Goal: Task Accomplishment & Management: Use online tool/utility

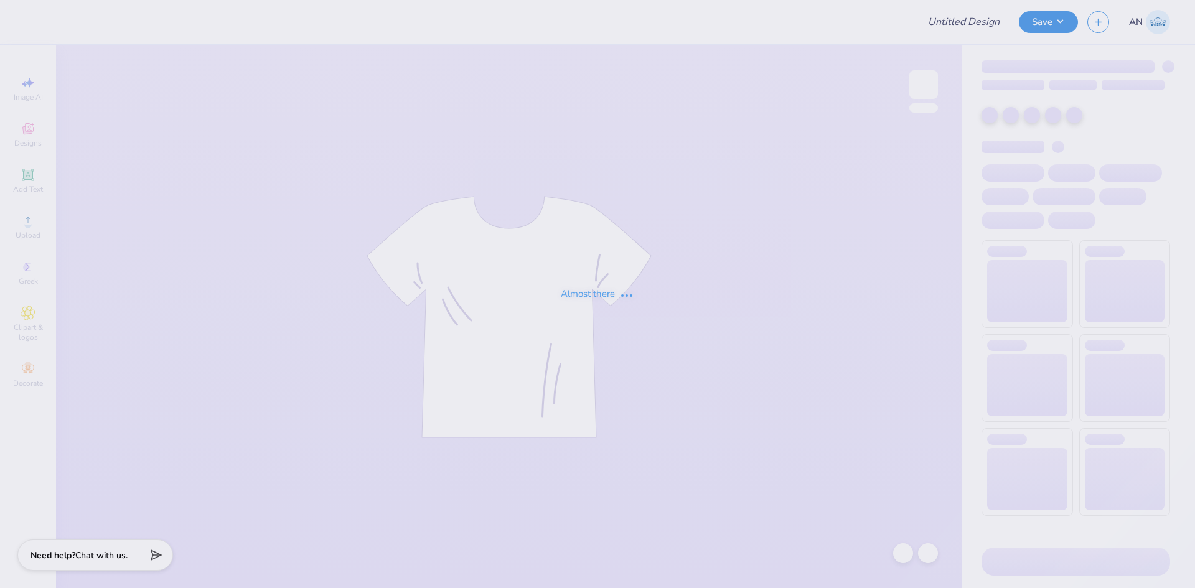
type input "FPS239840"
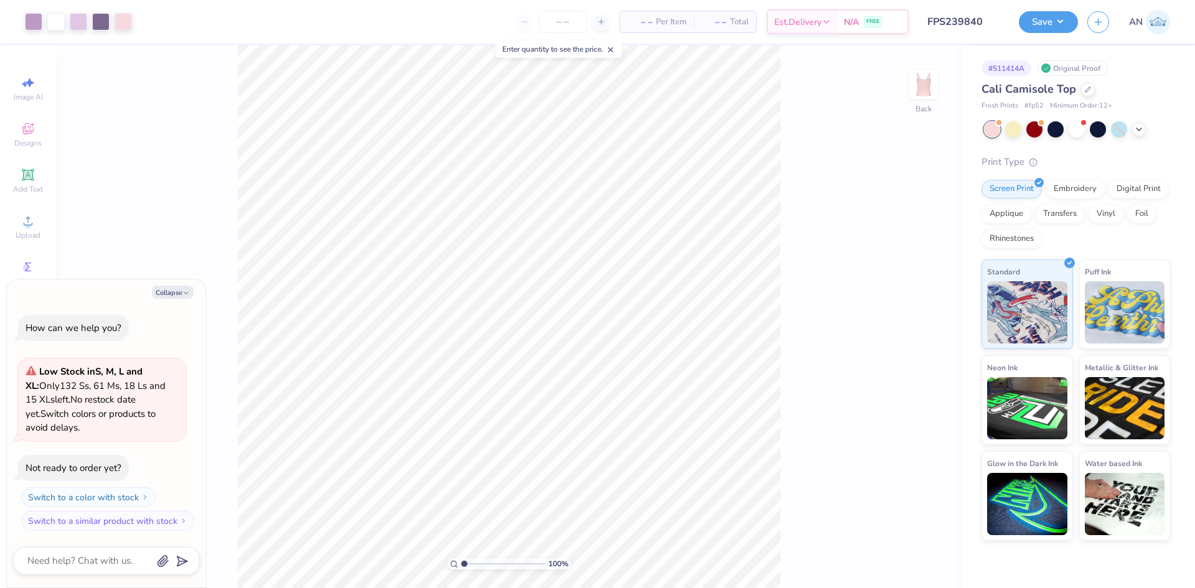
type textarea "x"
type input "3.00581987268404"
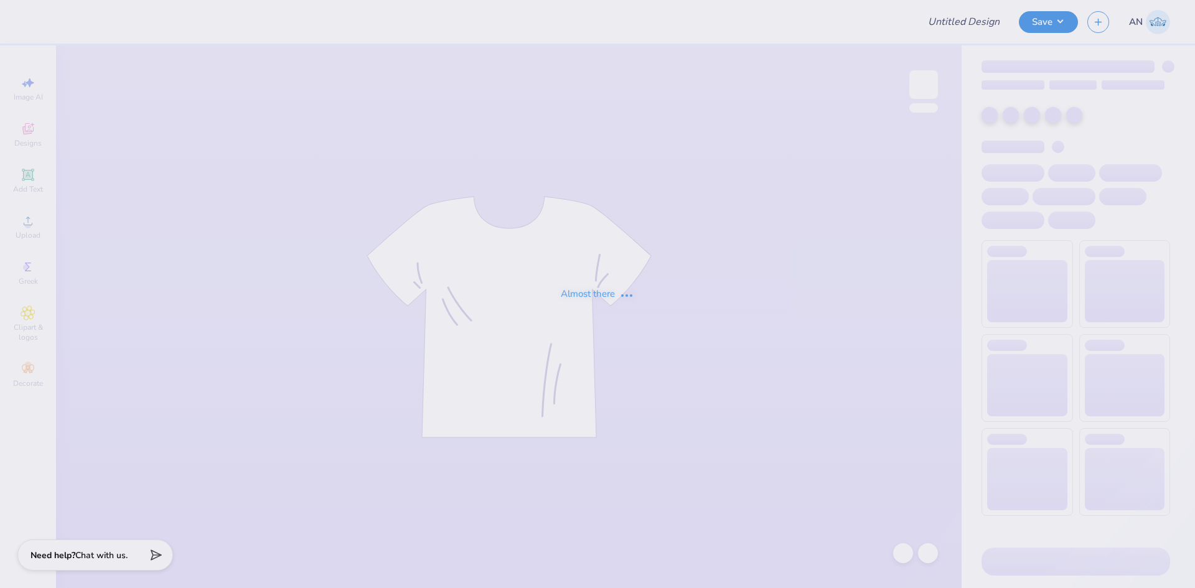
type input "FPS239857"
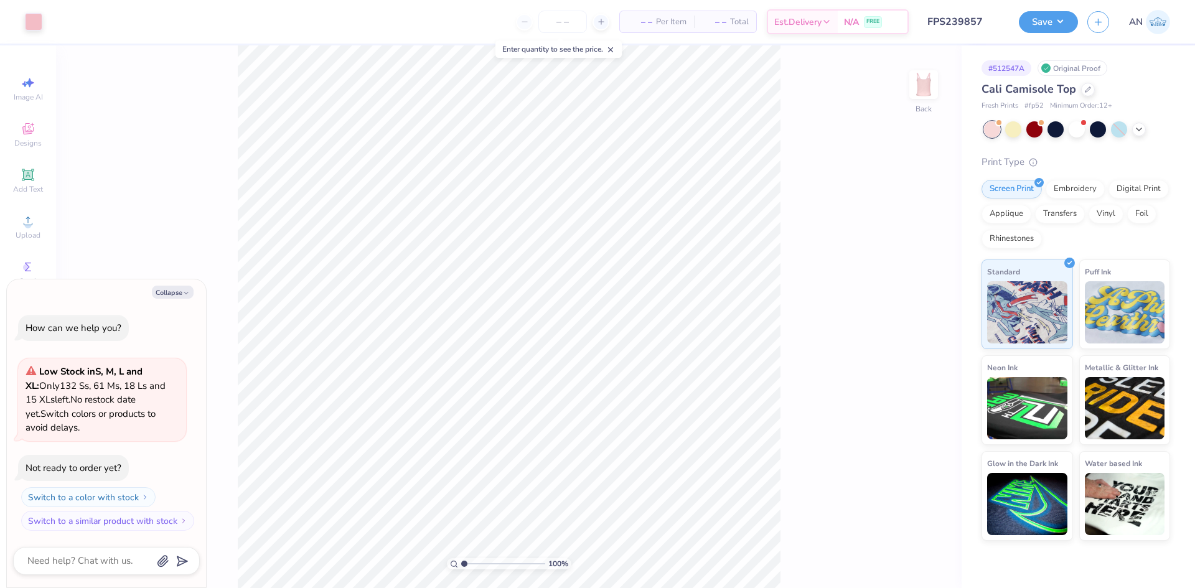
type textarea "x"
type input "1.64913377760655"
type textarea "x"
click at [27, 26] on div at bounding box center [33, 20] width 17 height 17
type input "1.64913377760655"
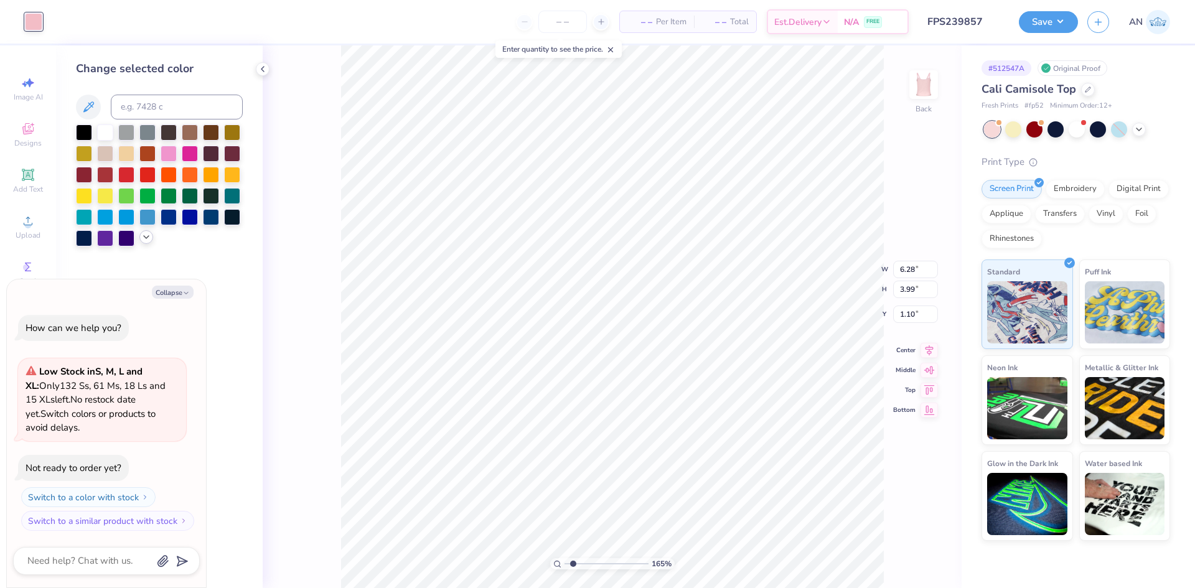
click at [144, 237] on icon at bounding box center [146, 237] width 10 height 10
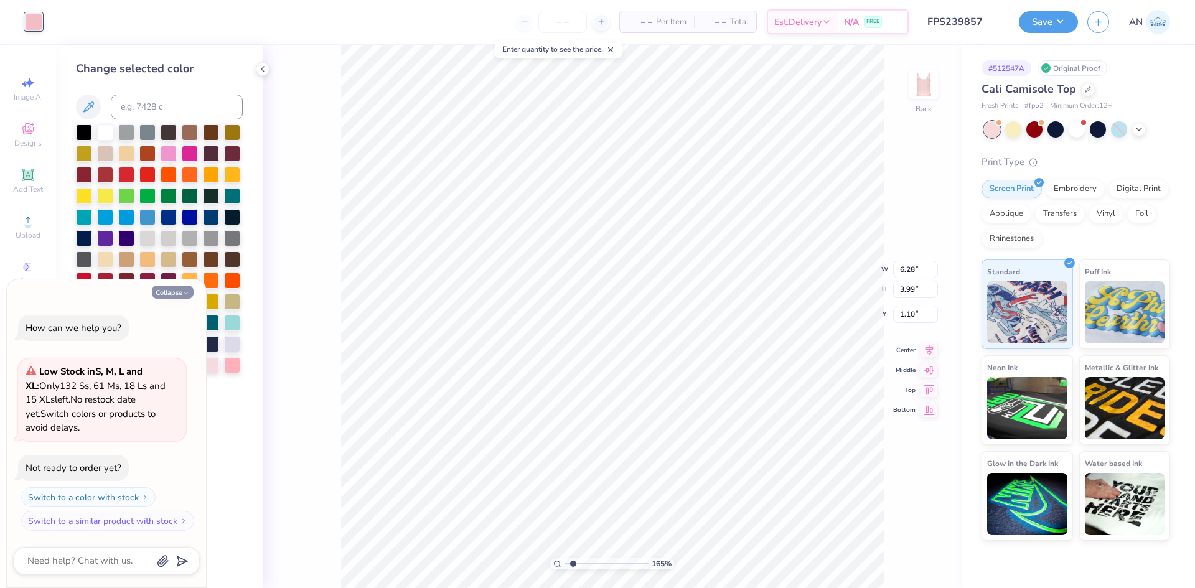
click at [181, 291] on button "Collapse" at bounding box center [173, 292] width 42 height 13
type textarea "x"
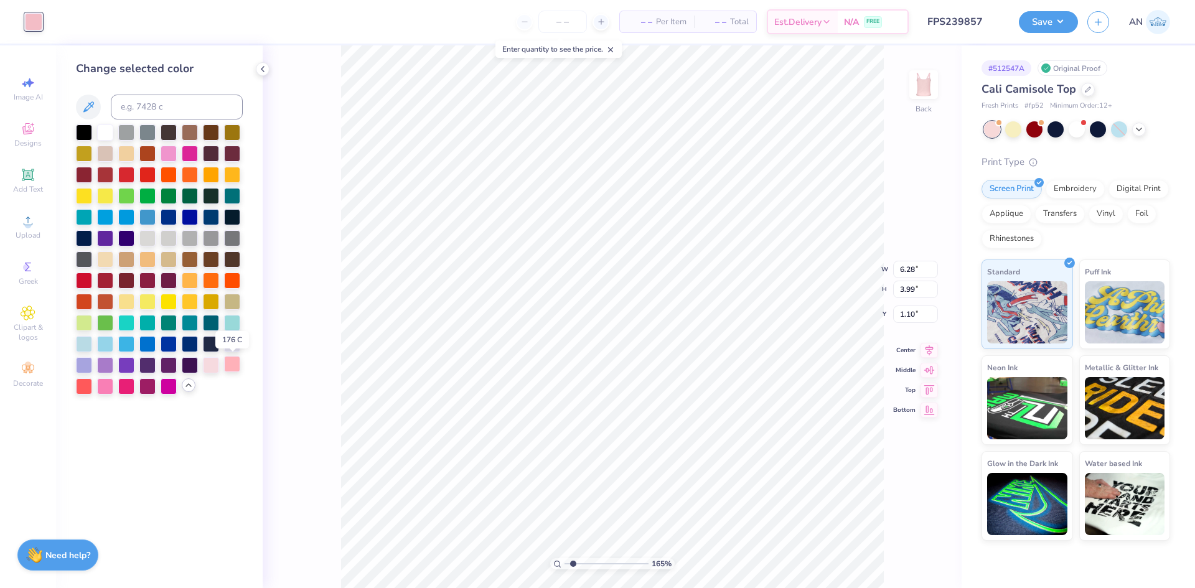
click at [228, 362] on div at bounding box center [232, 364] width 16 height 16
click at [216, 365] on div at bounding box center [211, 364] width 16 height 16
click at [230, 368] on div at bounding box center [232, 364] width 16 height 16
click at [313, 400] on div "165 % Back W 6.28 6.28 " H 3.99 3.99 " Y 1.10 1.10 " Center Middle Top Bottom" at bounding box center [612, 316] width 699 height 543
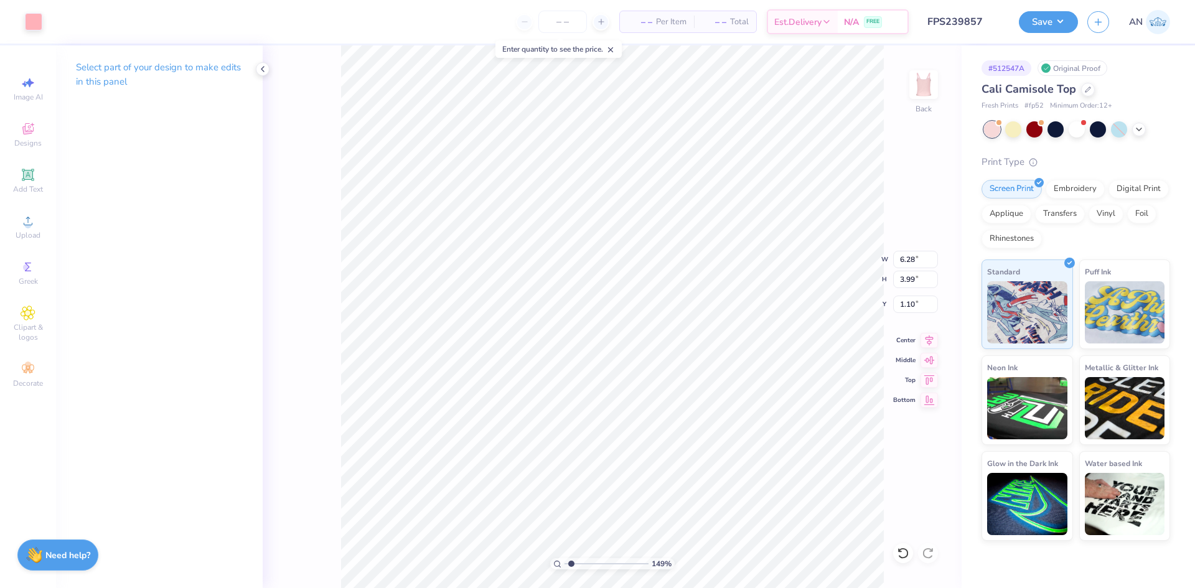
type input "1.49212329151837"
type input "4.55"
type input "2.89"
type input "2.20"
type input "1.49212329151837"
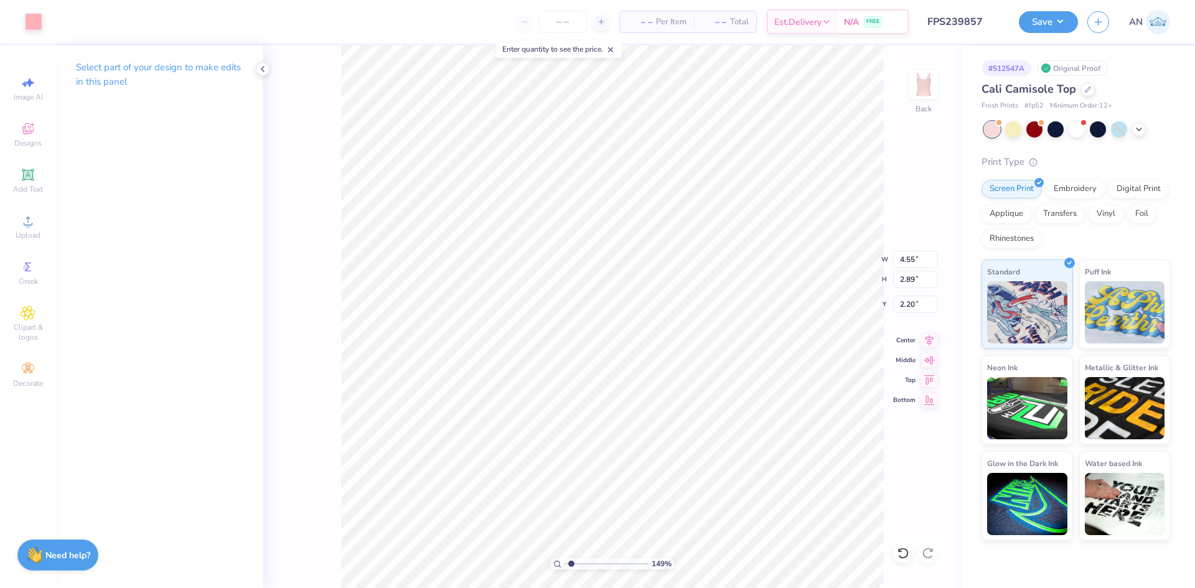
type input "1.55"
type input "1"
click at [1064, 23] on button "Save" at bounding box center [1048, 20] width 59 height 22
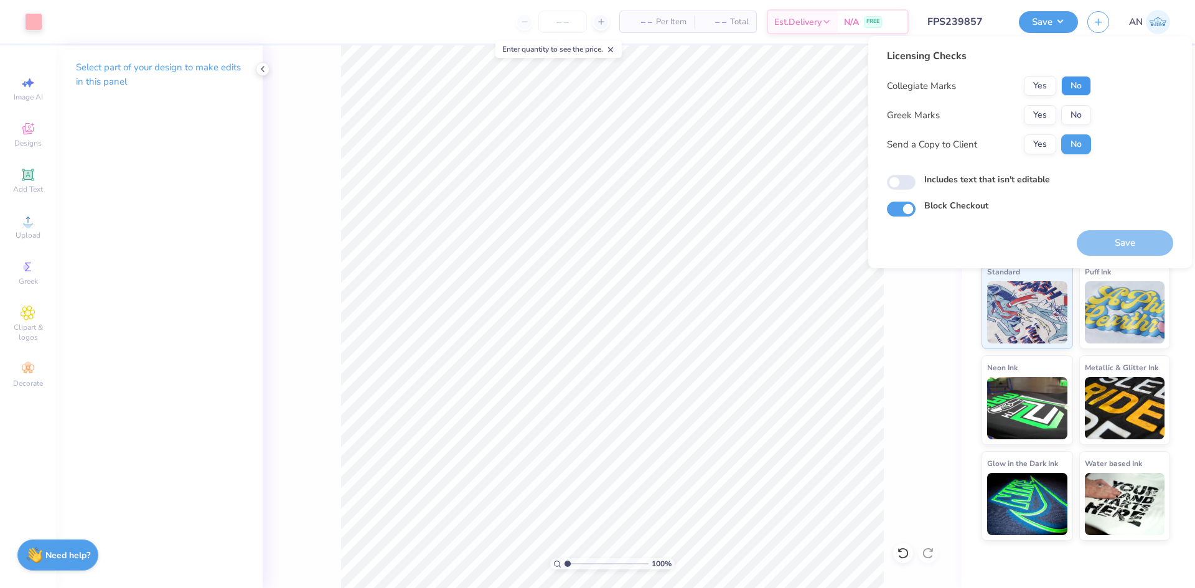
click at [1077, 80] on button "No" at bounding box center [1076, 86] width 30 height 20
click at [1080, 109] on button "No" at bounding box center [1076, 115] width 30 height 20
click at [1096, 235] on button "Save" at bounding box center [1125, 243] width 96 height 26
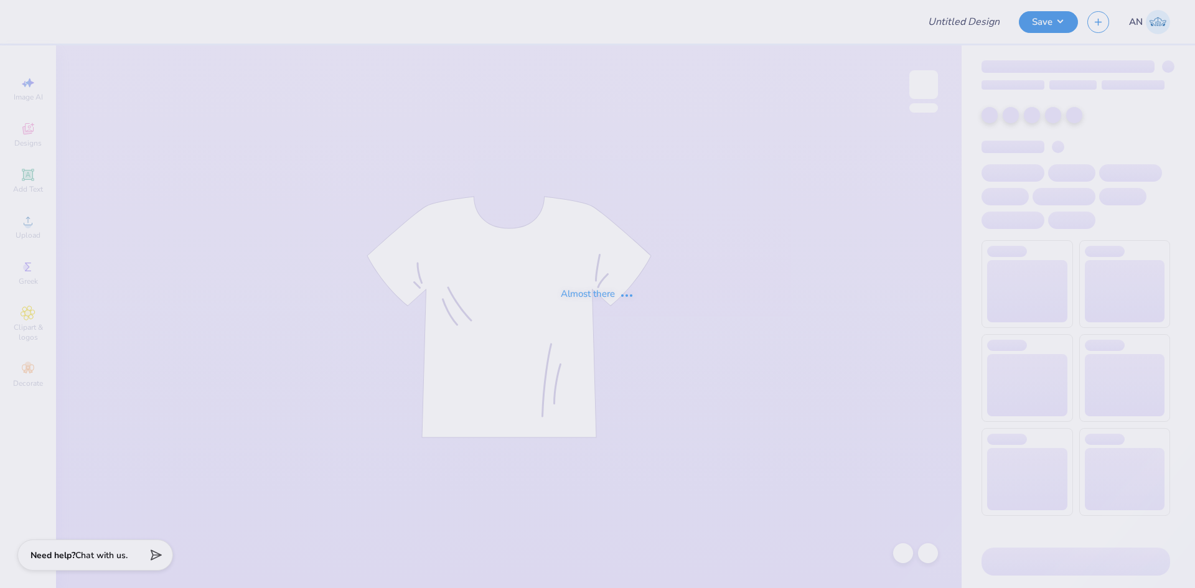
type input "FPS239861"
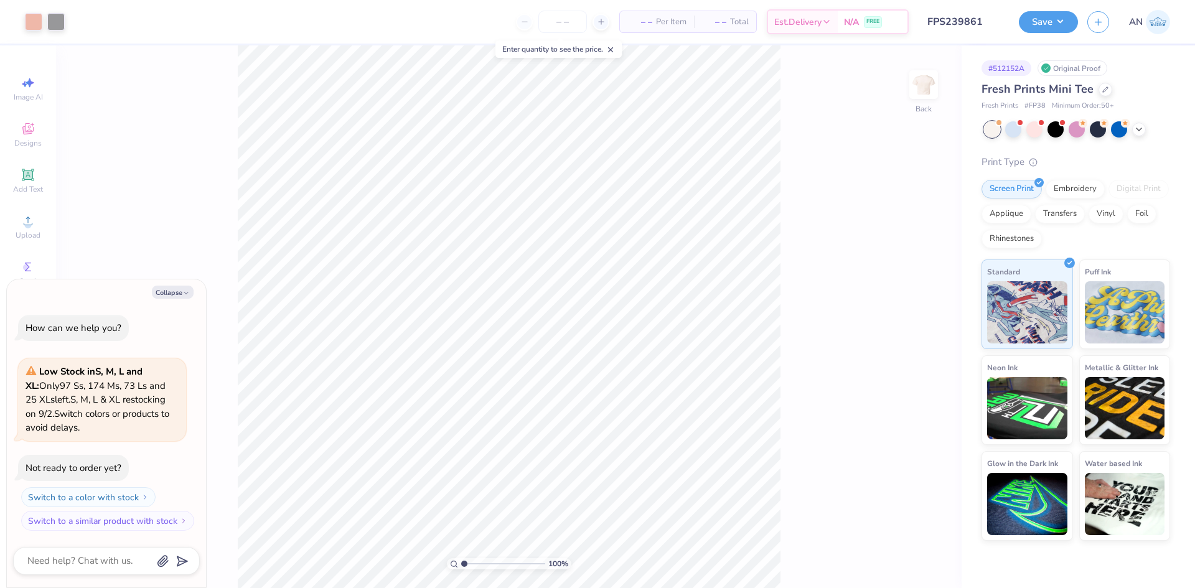
type textarea "x"
type input "2.71964221644285"
type textarea "x"
click at [54, 21] on div at bounding box center [55, 20] width 17 height 17
type input "2.71964221644285"
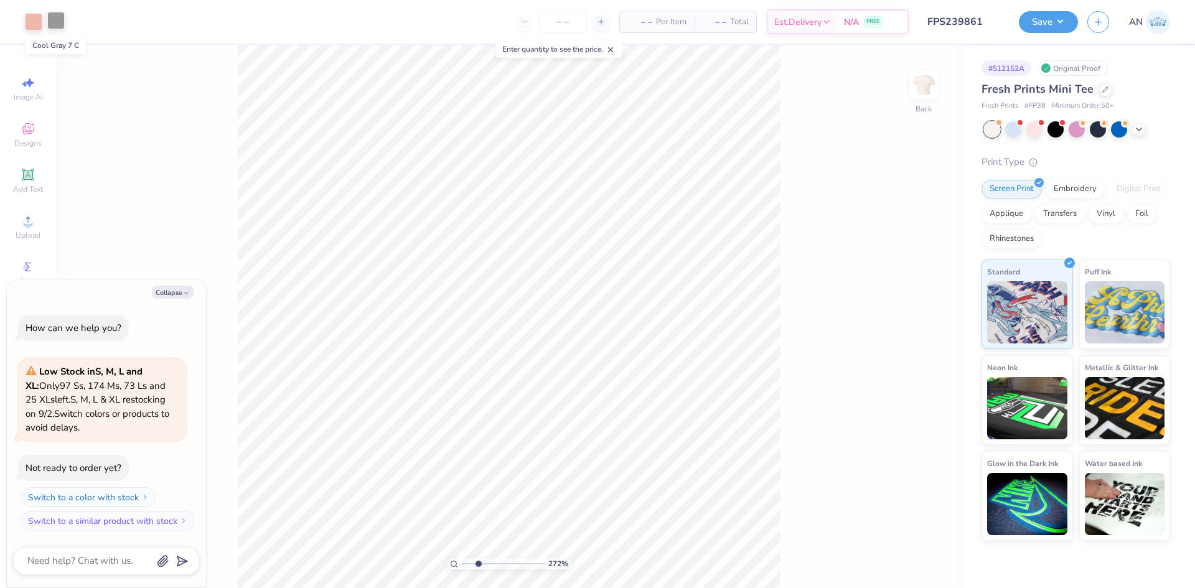
type textarea "x"
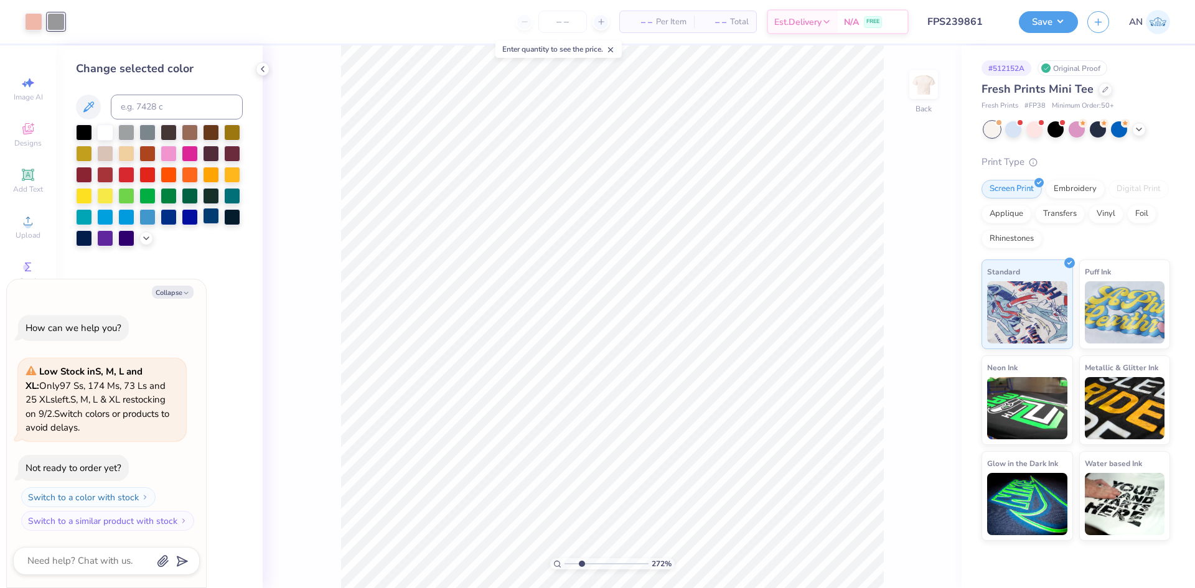
click at [208, 216] on div at bounding box center [211, 216] width 16 height 16
type input "2.71964221644285"
type textarea "x"
click at [110, 220] on div at bounding box center [105, 216] width 16 height 16
type input "2.71964221644285"
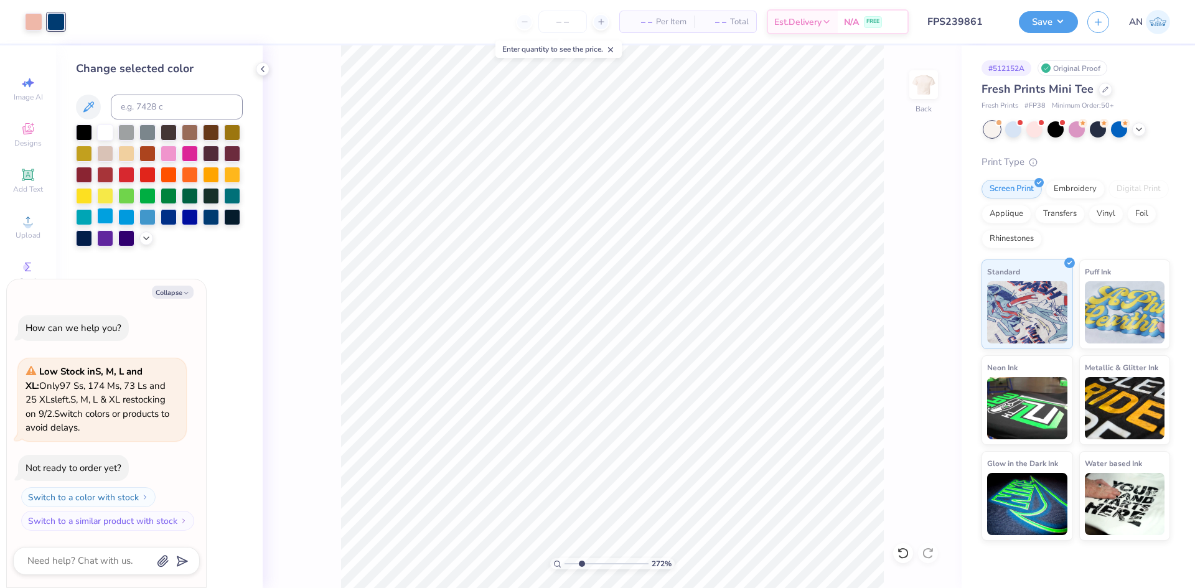
type textarea "x"
click at [226, 196] on div at bounding box center [232, 195] width 16 height 16
type input "2.71964221644285"
type textarea "x"
click at [144, 152] on div at bounding box center [147, 152] width 16 height 16
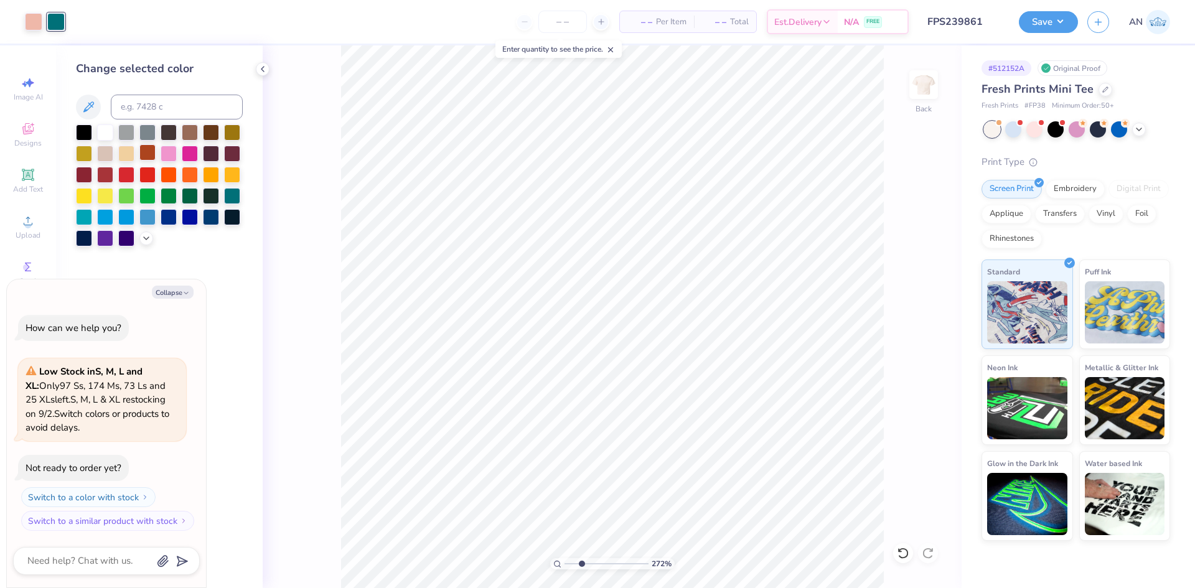
type input "2.71964221644285"
type textarea "x"
click at [128, 152] on div at bounding box center [126, 152] width 16 height 16
type input "2.71964221644285"
type textarea "x"
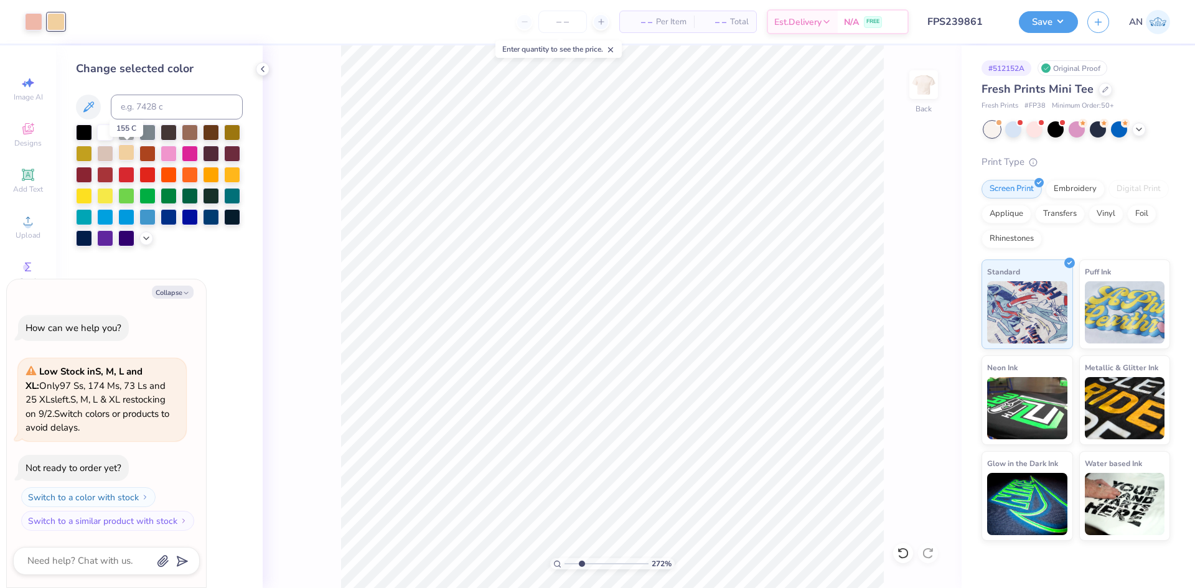
click at [126, 154] on div at bounding box center [126, 152] width 16 height 16
type input "2.71964221644285"
type textarea "x"
type input "1"
type textarea "x"
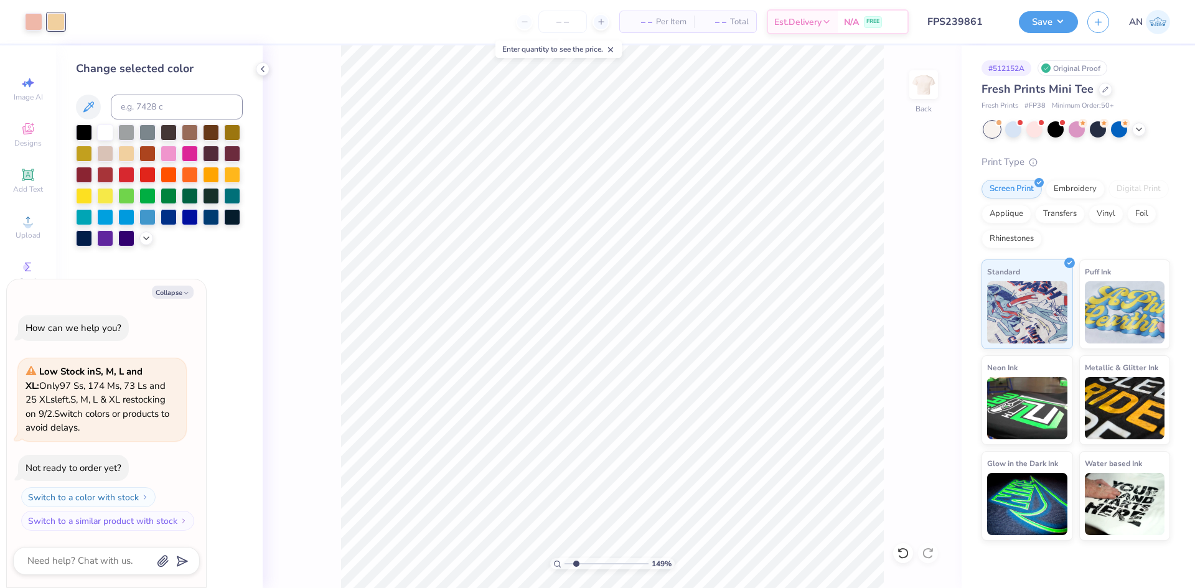
type input "2.22643191709162"
click at [140, 240] on div at bounding box center [146, 237] width 14 height 14
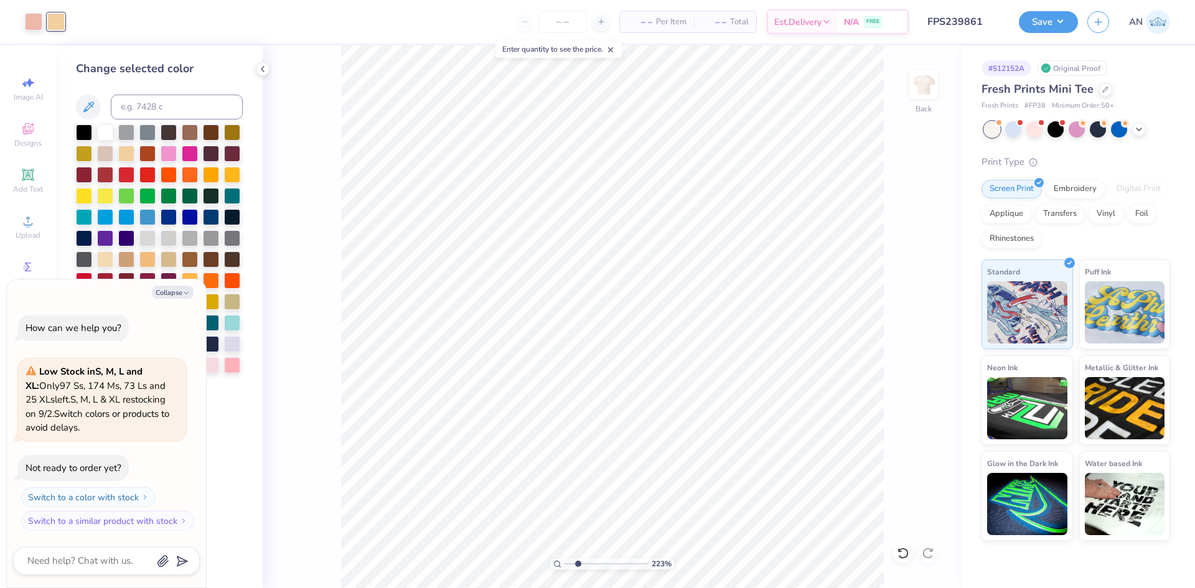
drag, startPoint x: 185, startPoint y: 293, endPoint x: 176, endPoint y: 299, distance: 10.7
click at [182, 294] on icon "button" at bounding box center [185, 292] width 7 height 7
type textarea "x"
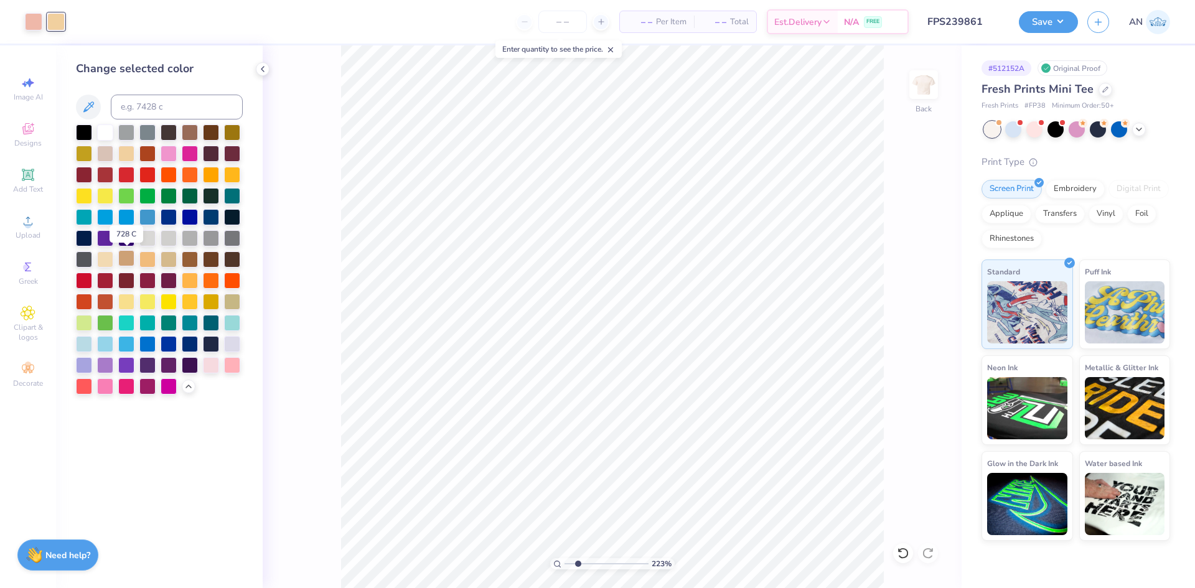
click at [121, 265] on div at bounding box center [126, 258] width 16 height 16
click at [164, 266] on div at bounding box center [169, 258] width 16 height 16
click at [104, 262] on div at bounding box center [105, 258] width 16 height 16
click at [184, 262] on div at bounding box center [190, 258] width 16 height 16
click at [38, 24] on div at bounding box center [33, 20] width 17 height 17
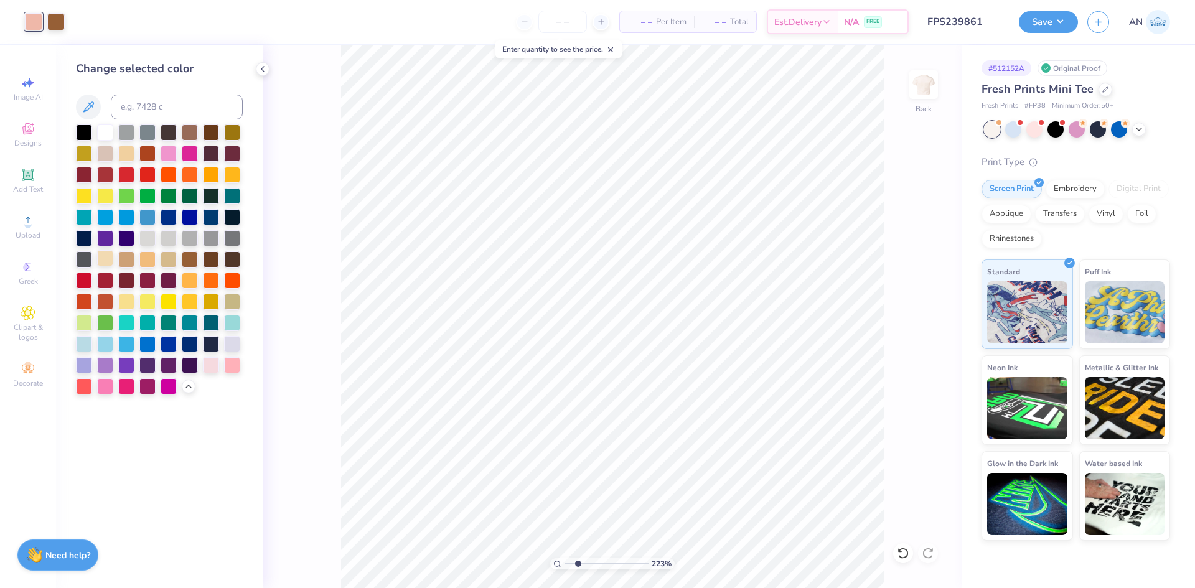
click at [108, 263] on div at bounding box center [105, 258] width 16 height 16
click at [58, 24] on div at bounding box center [55, 20] width 17 height 17
type input "2.22643191709162"
click at [157, 99] on input at bounding box center [177, 107] width 132 height 25
type input "488"
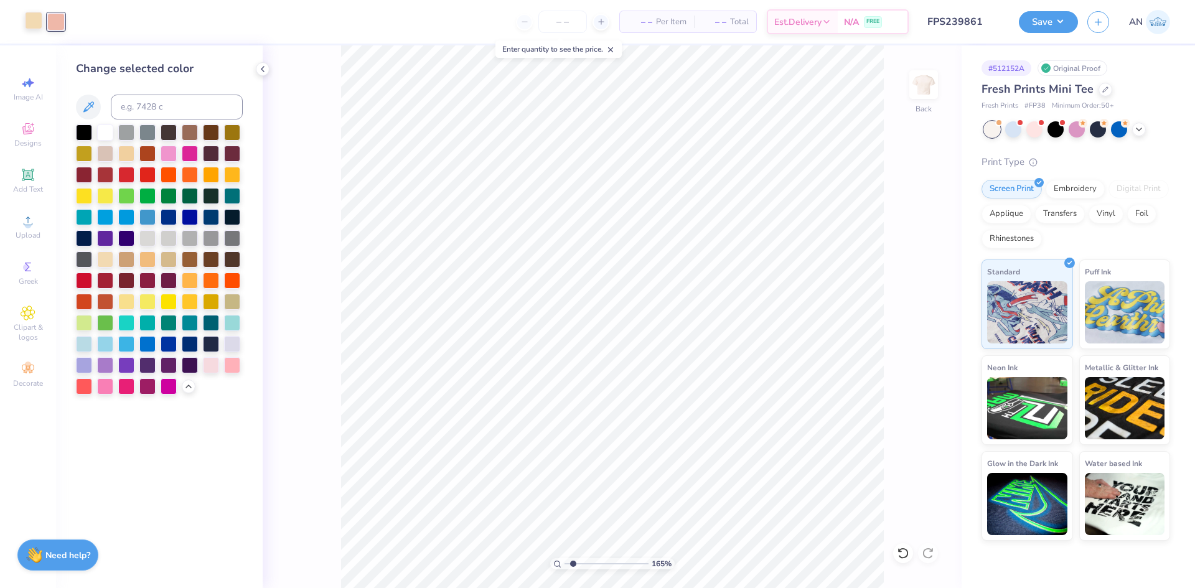
click at [30, 19] on div at bounding box center [33, 20] width 17 height 17
click at [169, 150] on div at bounding box center [169, 152] width 16 height 16
click at [212, 359] on div at bounding box center [211, 364] width 16 height 16
click at [227, 367] on div at bounding box center [232, 364] width 16 height 16
click at [52, 21] on div at bounding box center [55, 20] width 17 height 17
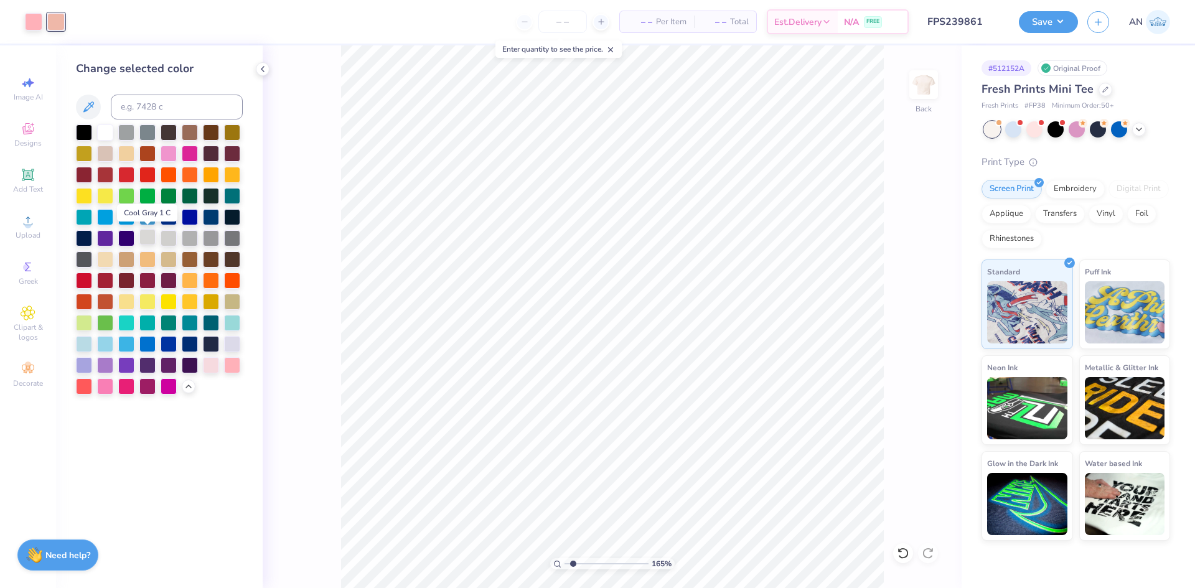
click at [149, 235] on div at bounding box center [147, 237] width 16 height 16
click at [35, 22] on div at bounding box center [33, 20] width 17 height 17
click at [227, 326] on div at bounding box center [232, 322] width 16 height 16
click at [57, 23] on div at bounding box center [55, 20] width 17 height 17
click at [162, 199] on div at bounding box center [169, 195] width 16 height 16
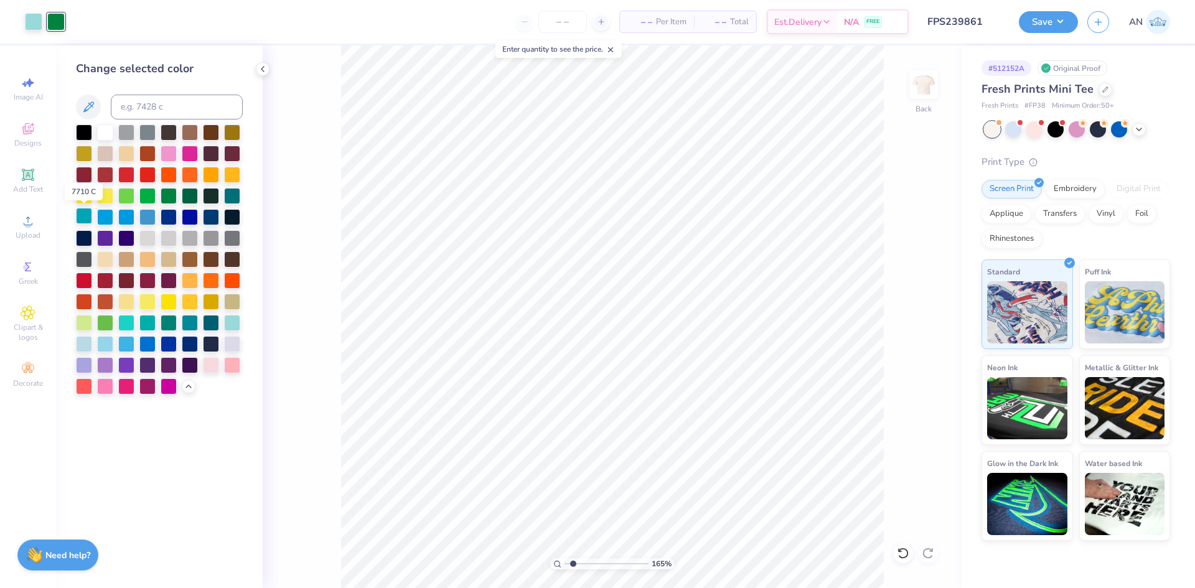
click at [80, 216] on div at bounding box center [84, 216] width 16 height 16
click at [231, 196] on div at bounding box center [232, 195] width 16 height 16
type input "1"
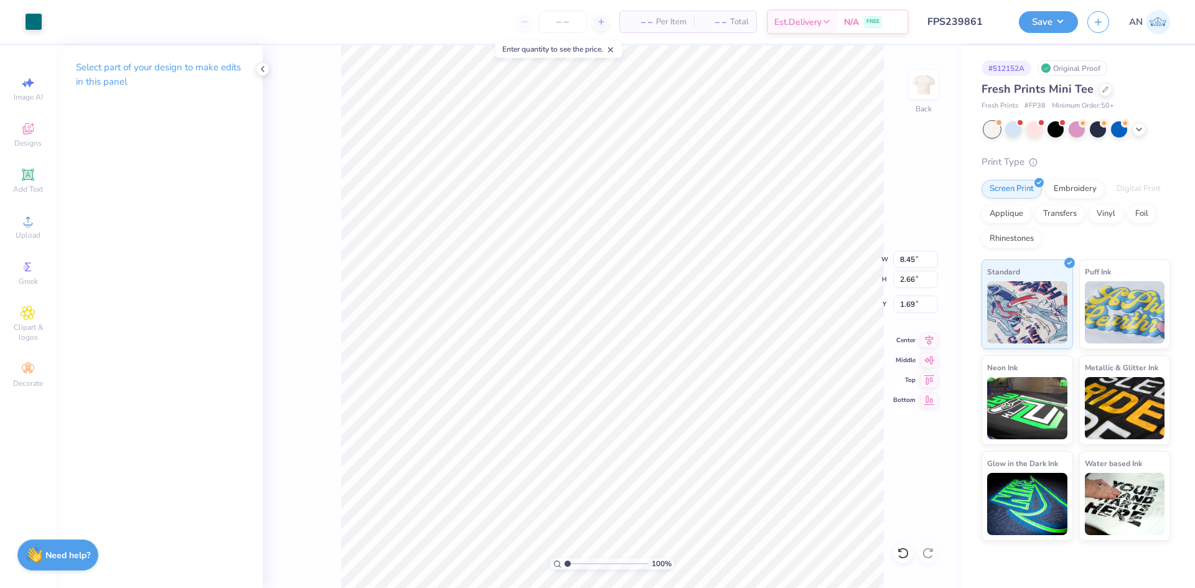
type input "8.45"
type input "2.66"
type input "1.84"
type input "5.71"
type input "4.49"
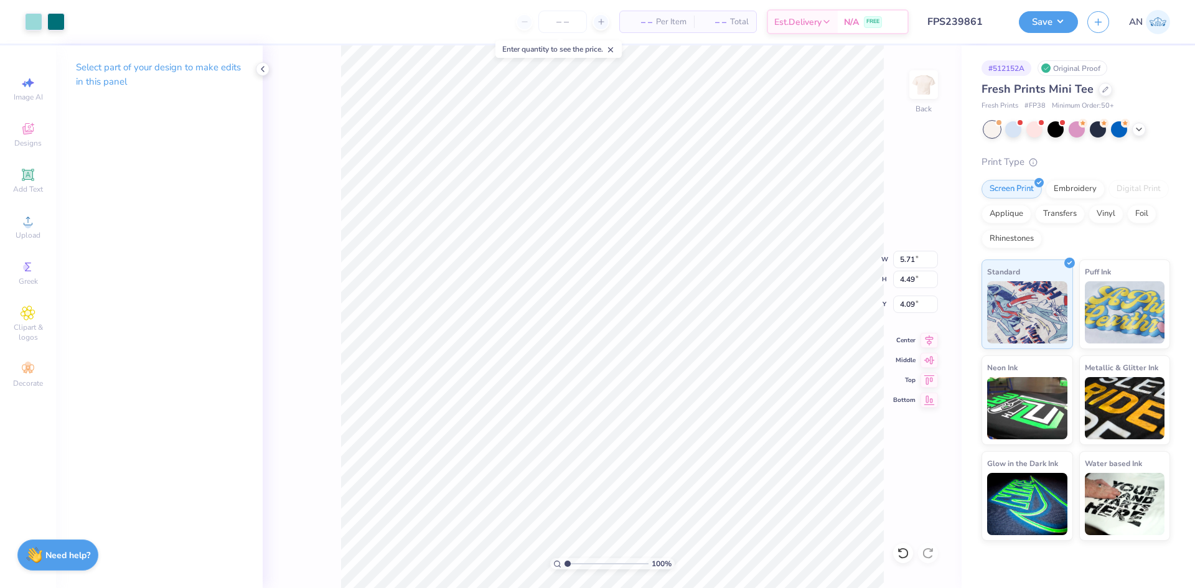
type input "2.42"
type input "2.47"
type input "6.17"
type input "4.85"
type input "2.32"
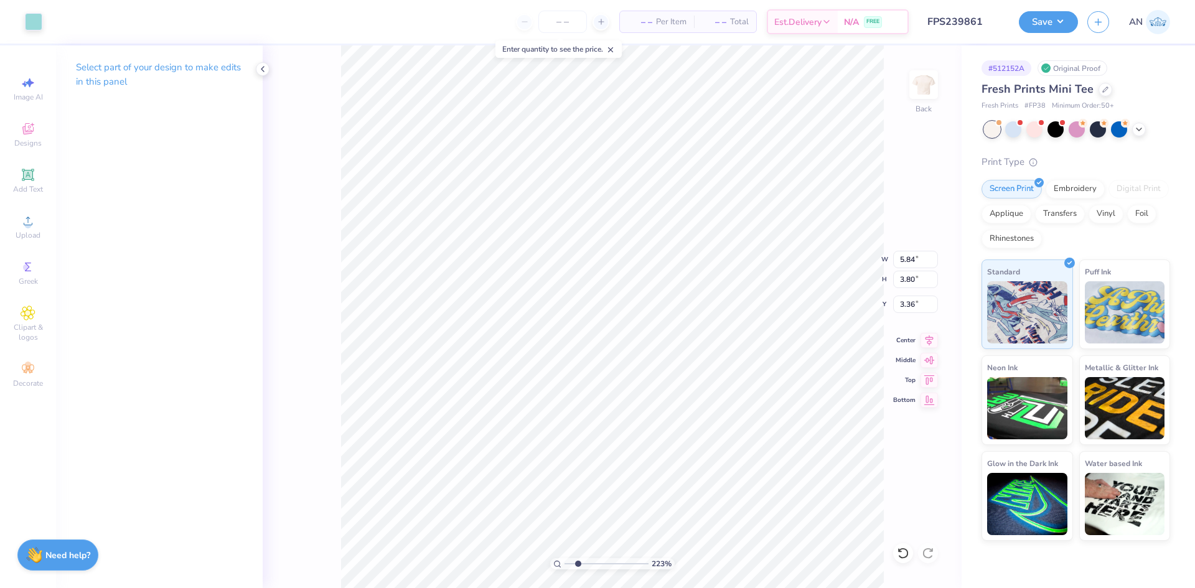
click at [303, 141] on div "223 % Back W 5.84 5.84 " H 3.80 3.80 " Y 3.36 3.36 " Center Middle Top Bottom" at bounding box center [612, 316] width 699 height 543
click at [34, 17] on div at bounding box center [33, 20] width 17 height 17
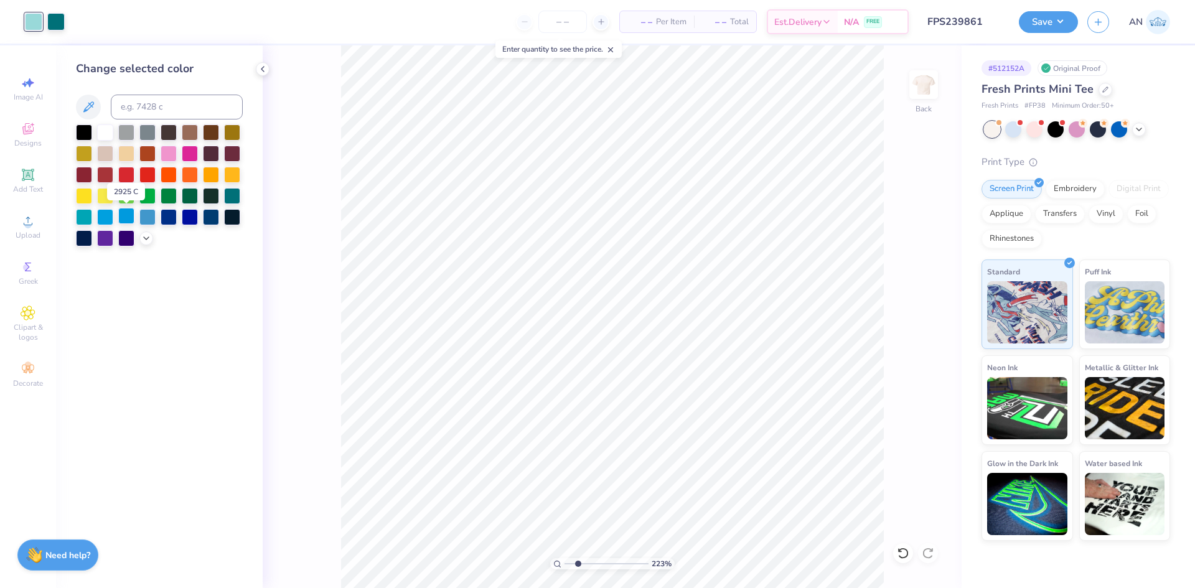
click at [129, 218] on div at bounding box center [126, 216] width 16 height 16
type input "2.22643191709162"
click at [154, 105] on input at bounding box center [177, 107] width 132 height 25
type input "488"
click at [54, 29] on div at bounding box center [55, 20] width 17 height 17
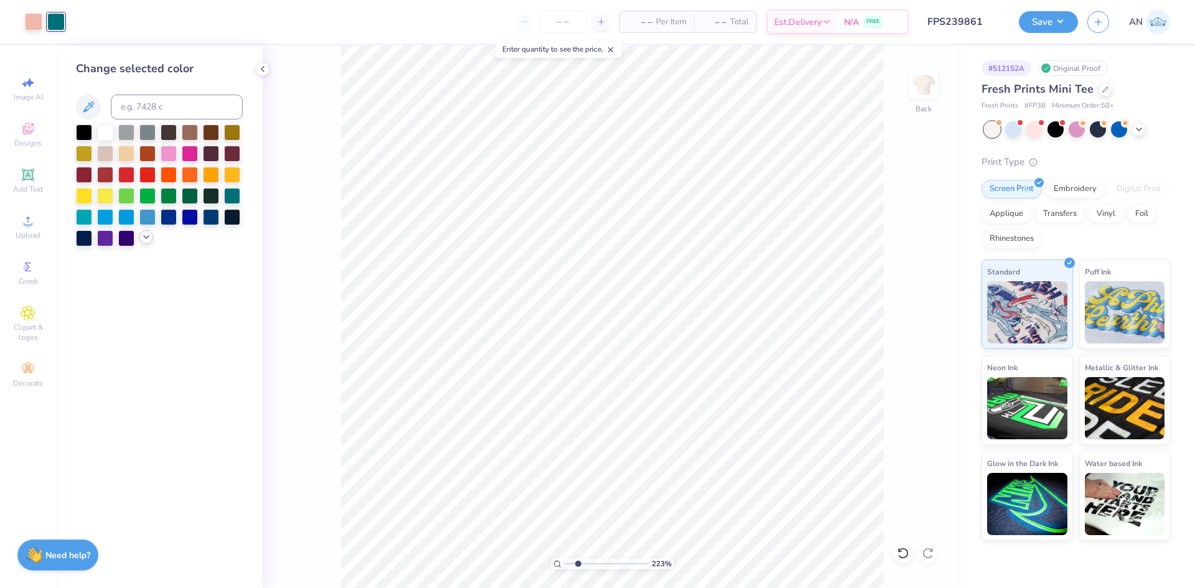
click at [146, 238] on polyline at bounding box center [146, 237] width 5 height 2
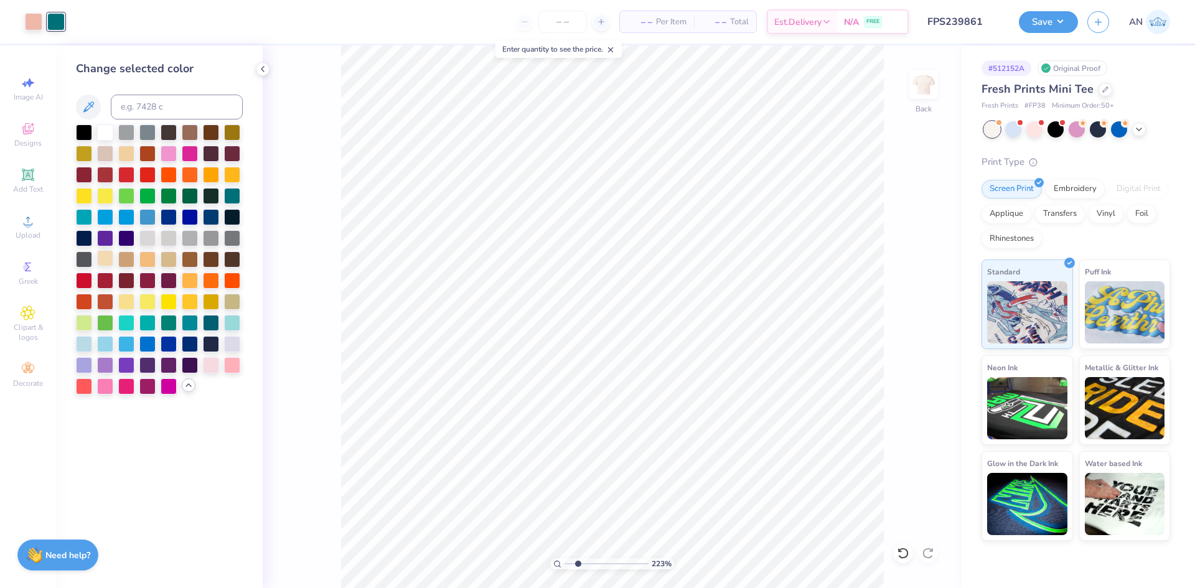
click at [104, 260] on div at bounding box center [105, 258] width 16 height 16
click at [123, 256] on div at bounding box center [126, 258] width 16 height 16
click at [151, 257] on div at bounding box center [147, 258] width 16 height 16
click at [171, 257] on div at bounding box center [169, 258] width 16 height 16
click at [1065, 16] on button "Save" at bounding box center [1048, 20] width 59 height 22
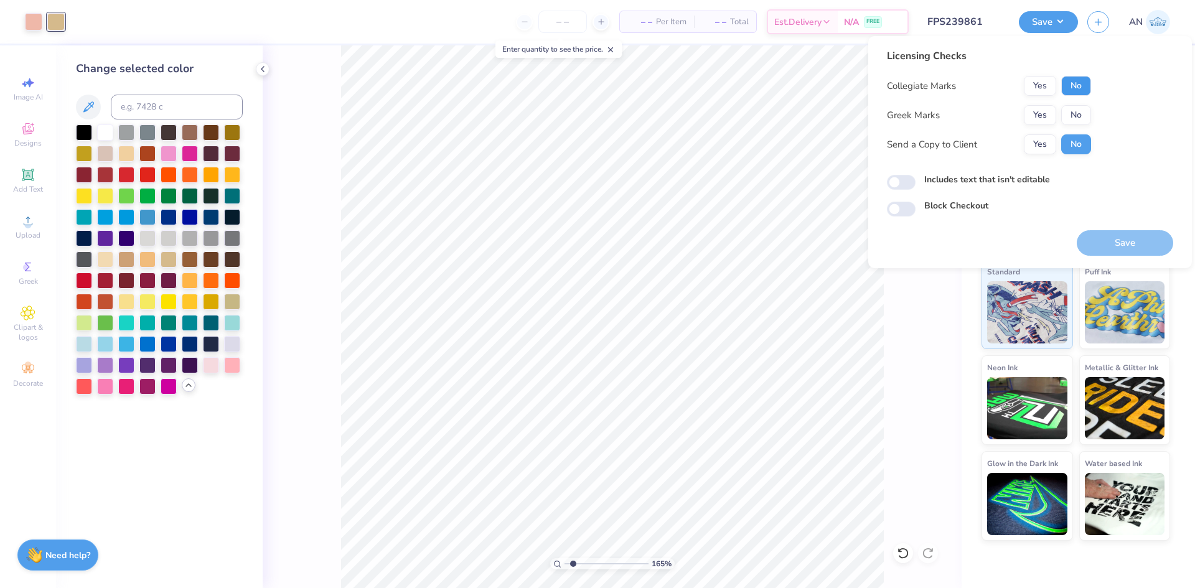
click at [1075, 82] on button "No" at bounding box center [1076, 86] width 30 height 20
click at [1072, 114] on button "No" at bounding box center [1076, 115] width 30 height 20
type input "1.64913377760655"
click at [1111, 248] on button "Save" at bounding box center [1125, 243] width 96 height 26
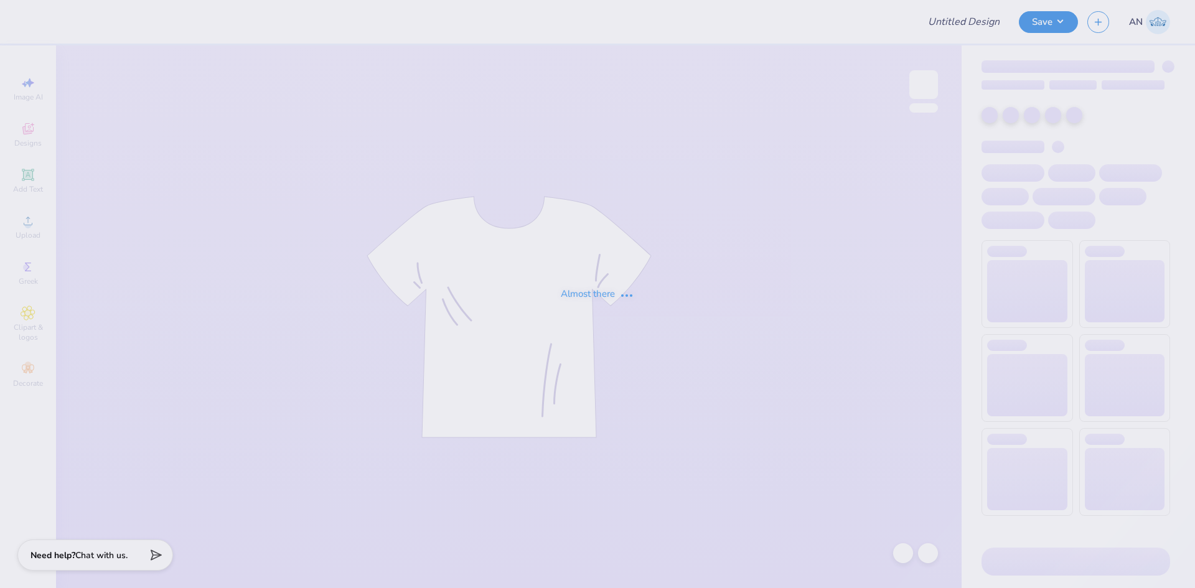
type input "FPS239864"
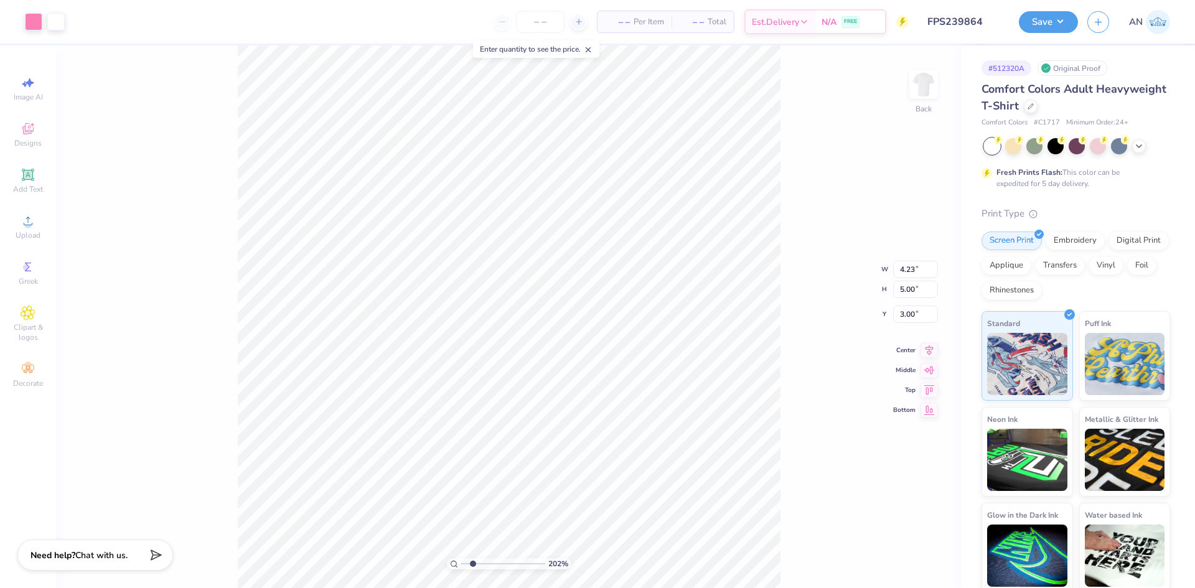
click at [810, 262] on div "202 % Back W 4.23 4.23 " H 5.00 5.00 " Y 3.00 3.00 " Center Middle Top Bottom" at bounding box center [509, 316] width 906 height 543
type input "1"
type input "3.59"
type input "4.23"
click at [1059, 23] on button "Save" at bounding box center [1048, 20] width 59 height 22
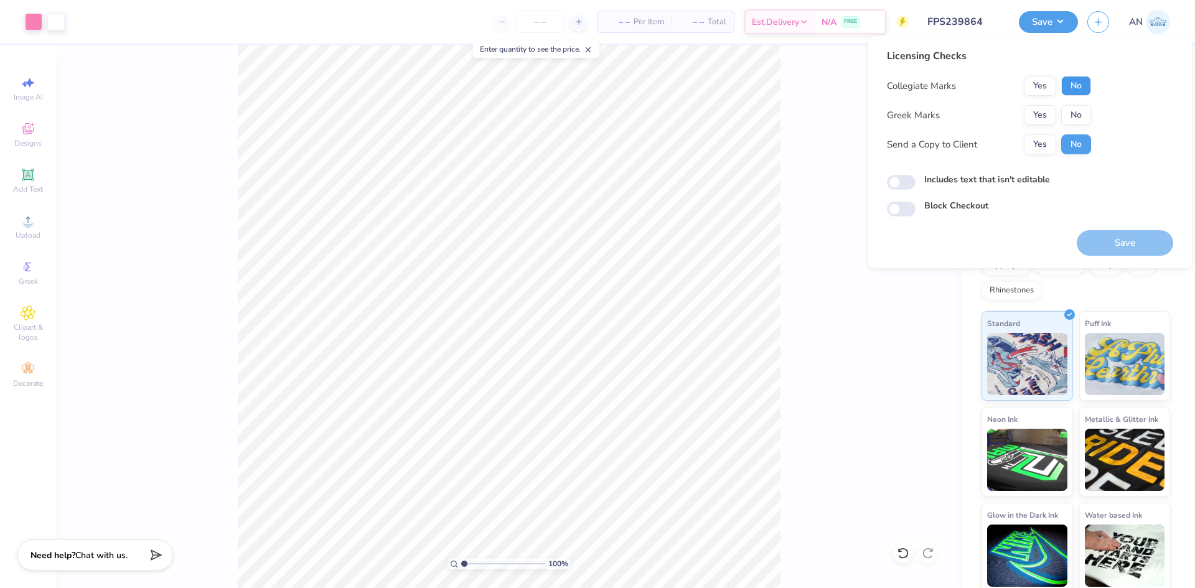
click at [1072, 87] on button "No" at bounding box center [1076, 86] width 30 height 20
click at [1072, 115] on button "No" at bounding box center [1076, 115] width 30 height 20
drag, startPoint x: 1113, startPoint y: 233, endPoint x: 1031, endPoint y: 208, distance: 85.8
click at [1108, 235] on button "Save" at bounding box center [1125, 243] width 96 height 26
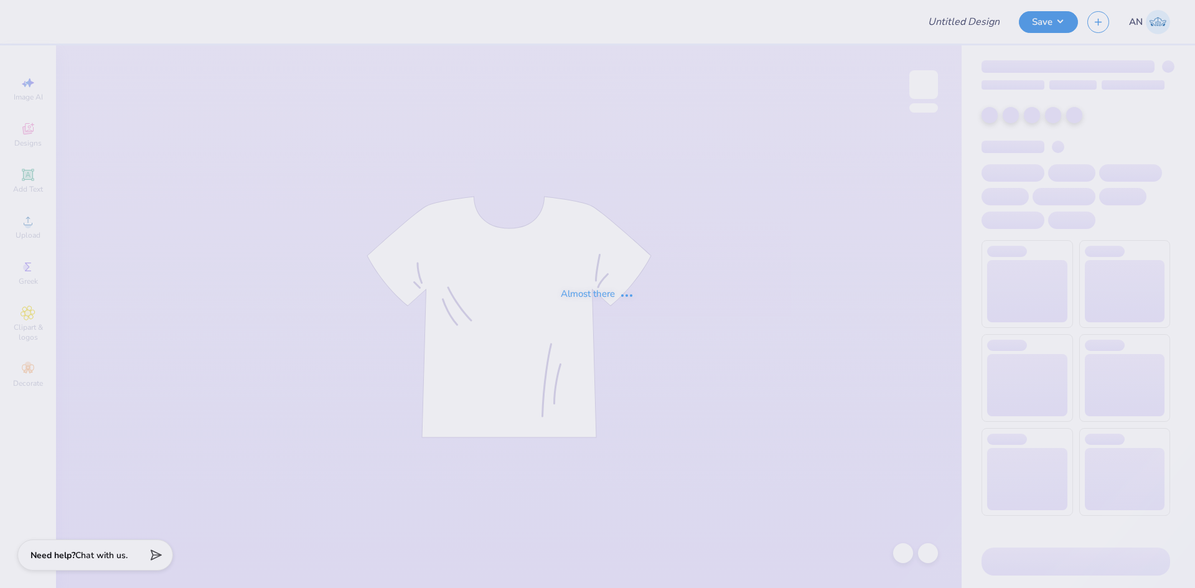
type input "FPS239880"
type input "FPS239861"
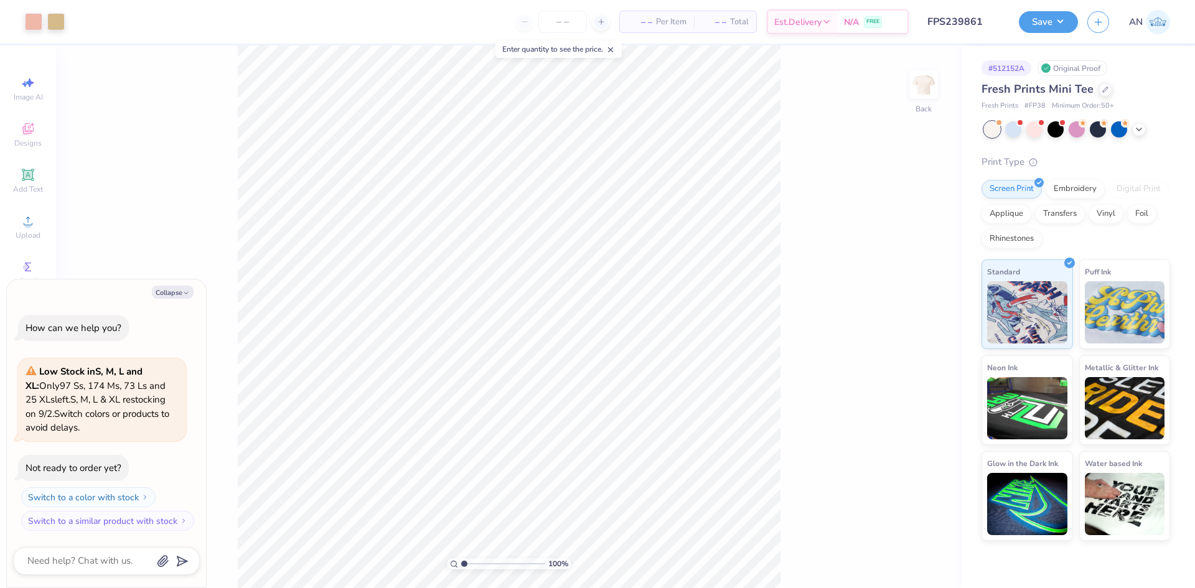
type textarea "x"
type input "2.46071092039641"
type textarea "x"
type input "1"
type textarea "x"
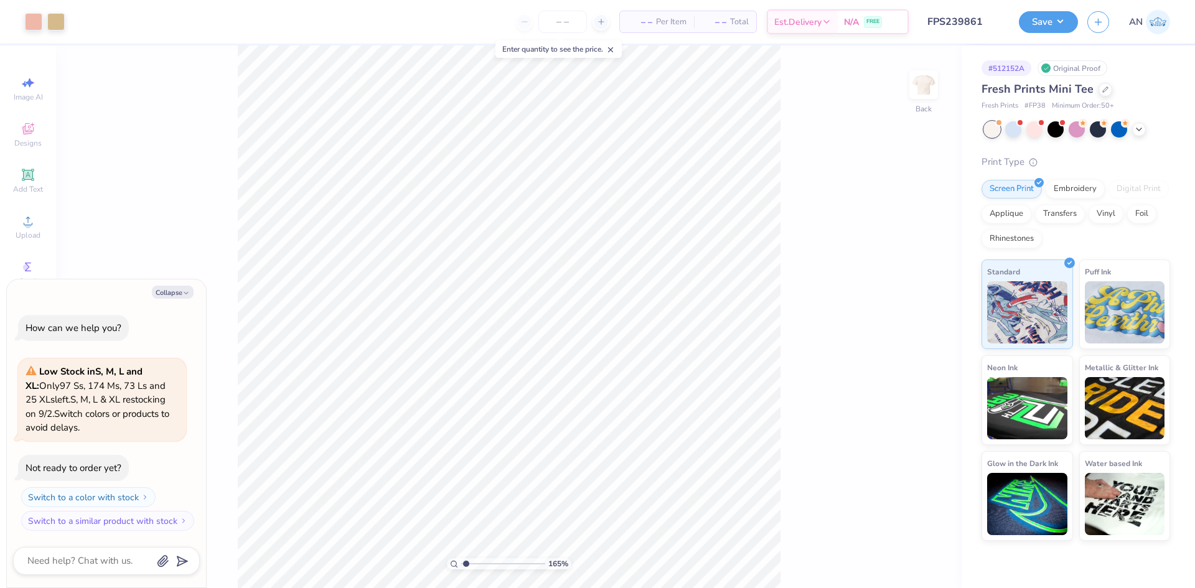
type input "1.10522621487156"
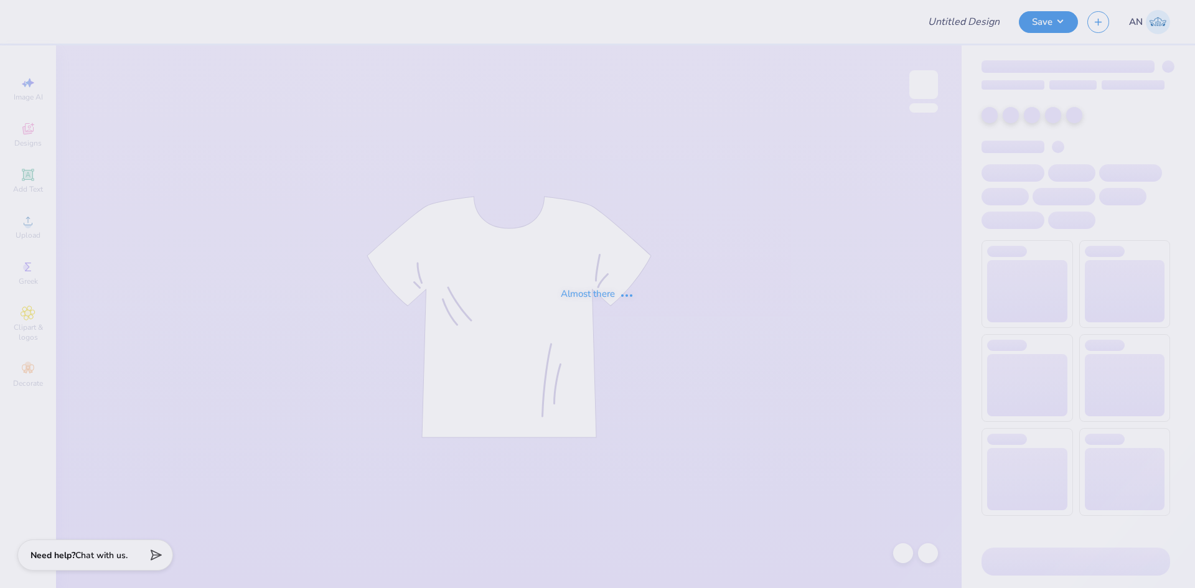
type input "FPS239870"
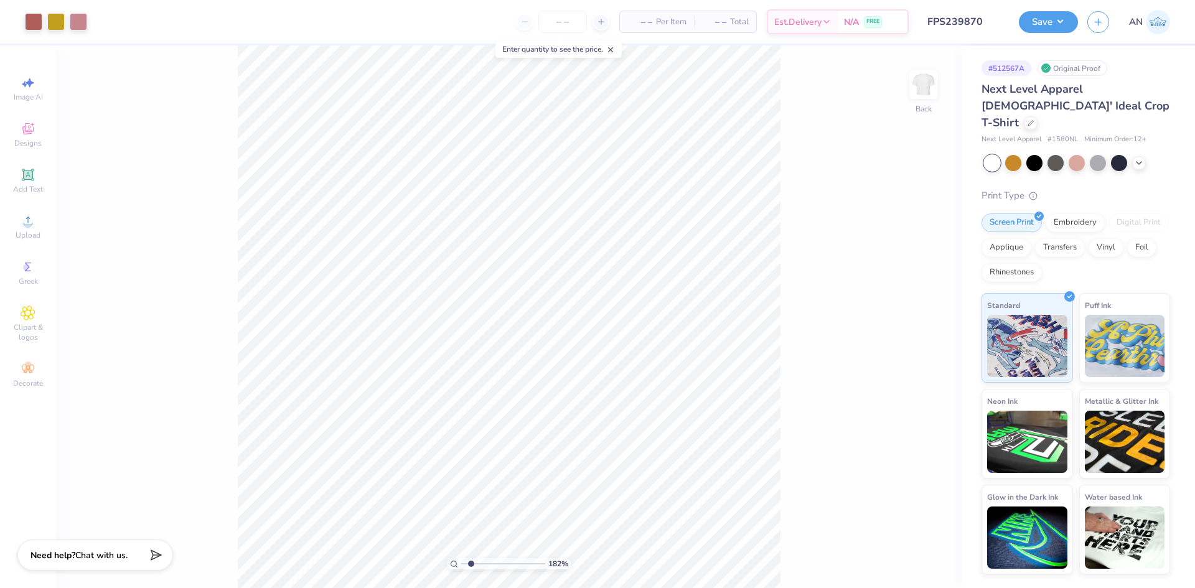
type input "1.82266588284093"
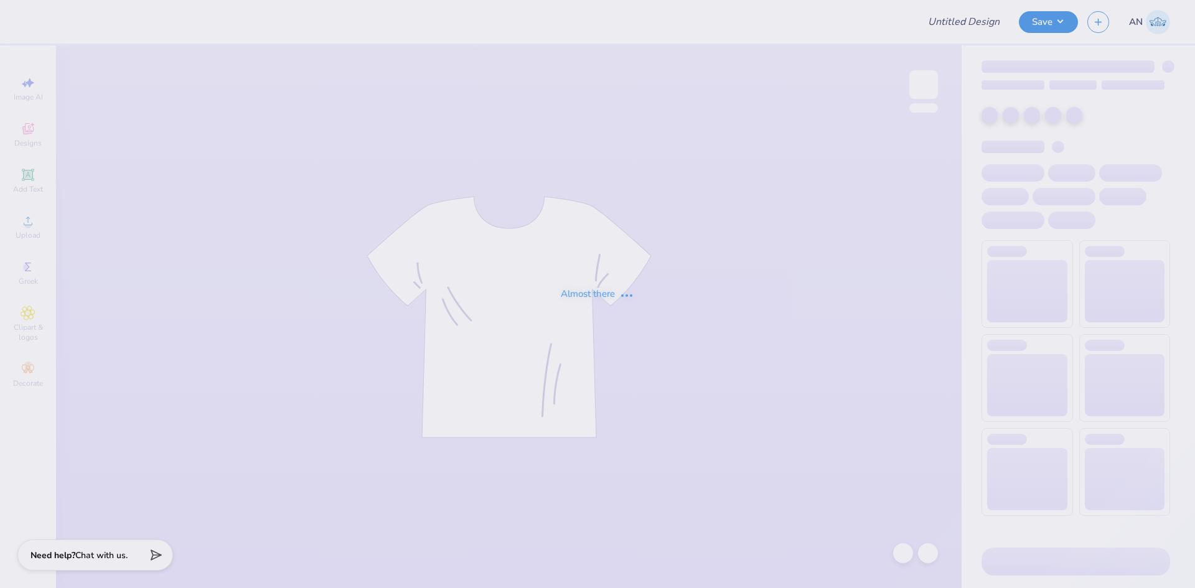
type input "FPS239870"
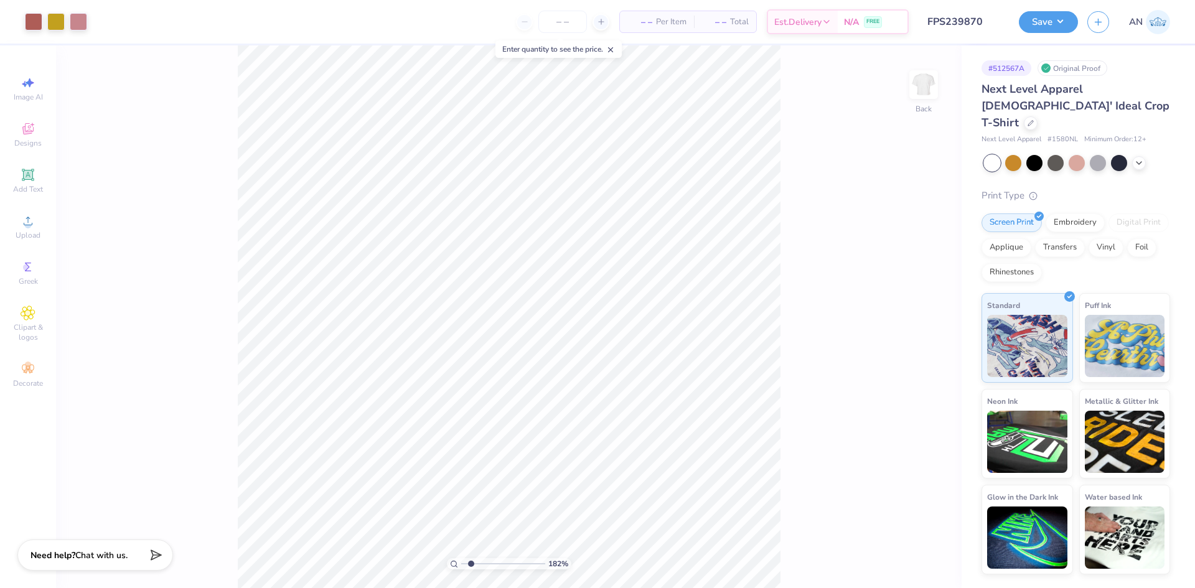
type input "3.00581987268404"
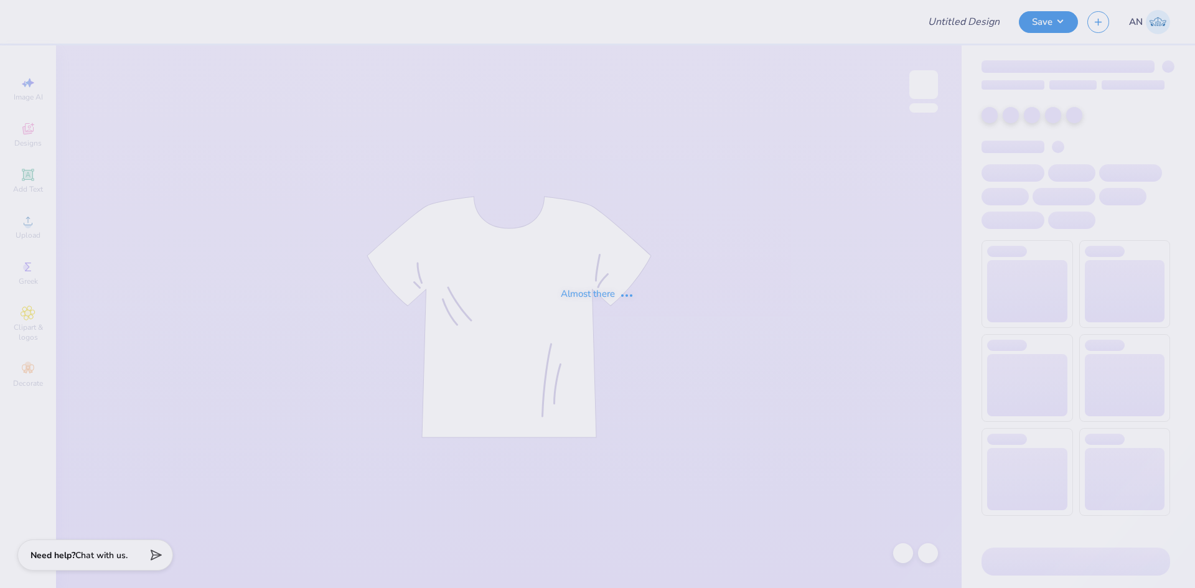
type input "FPS239879"
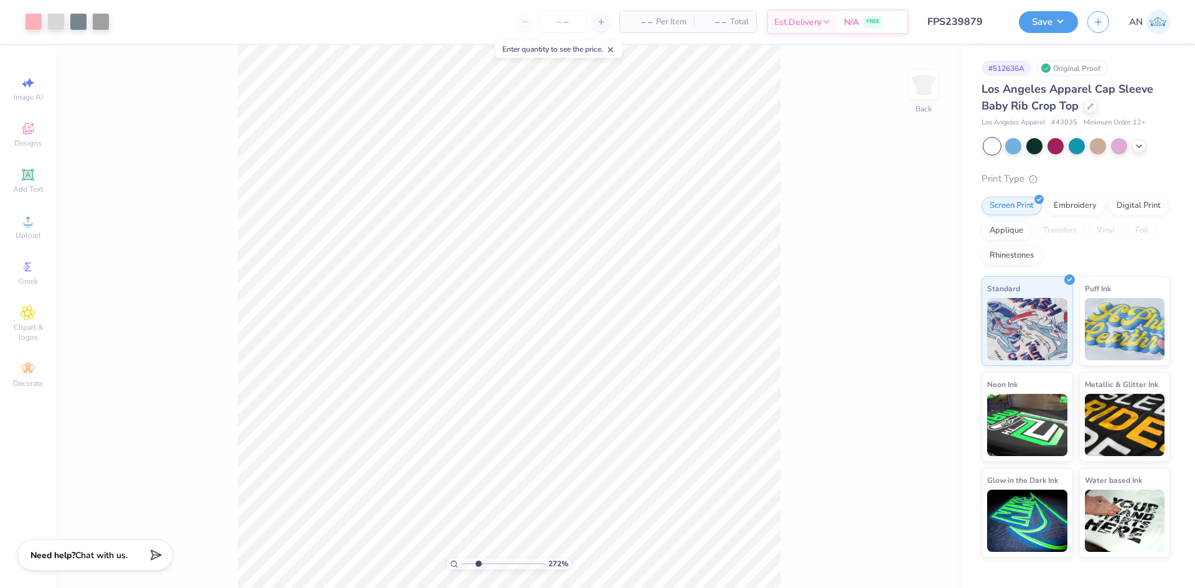
type input "4.05804149575103"
